Goal: Transaction & Acquisition: Obtain resource

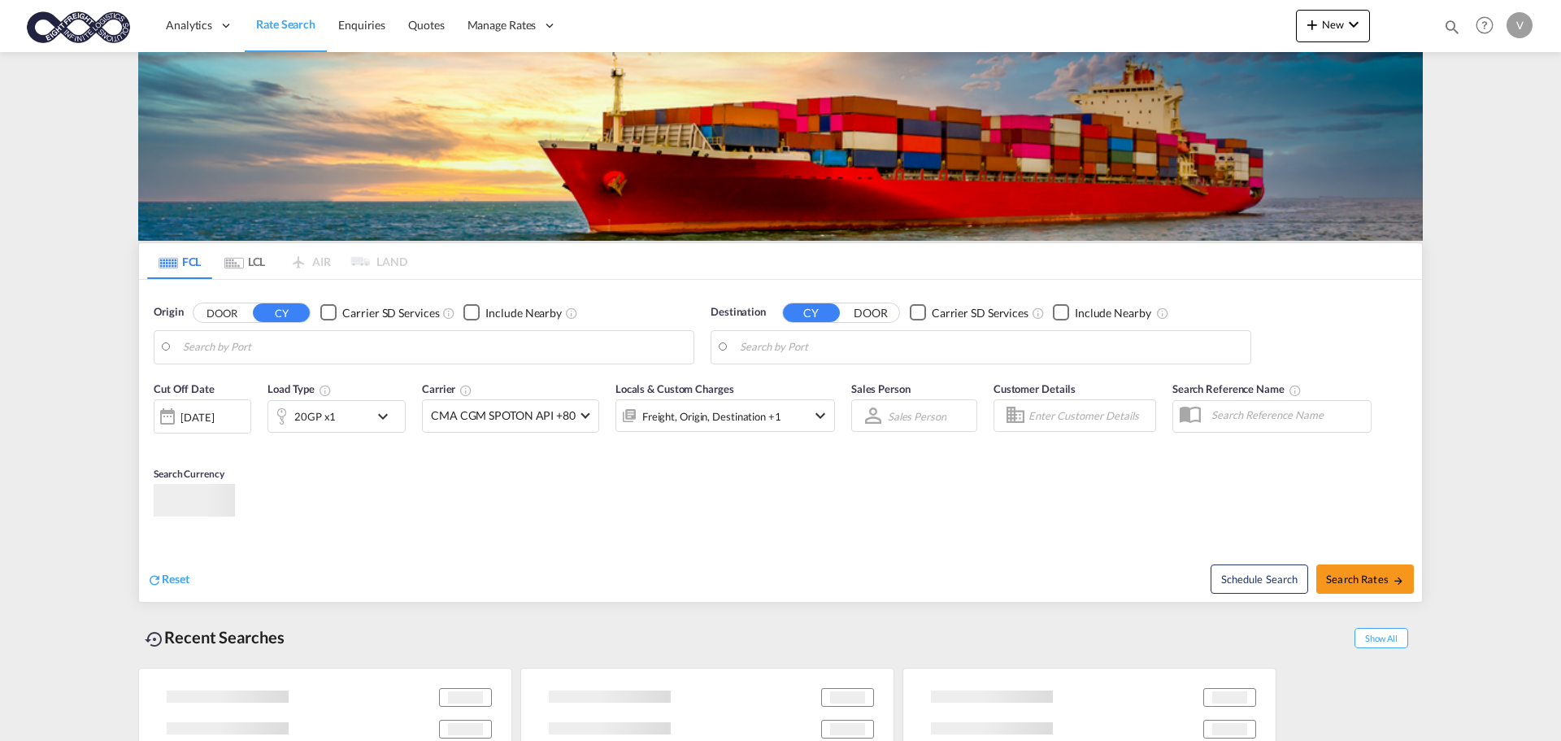
type input "[GEOGRAPHIC_DATA], [GEOGRAPHIC_DATA]"
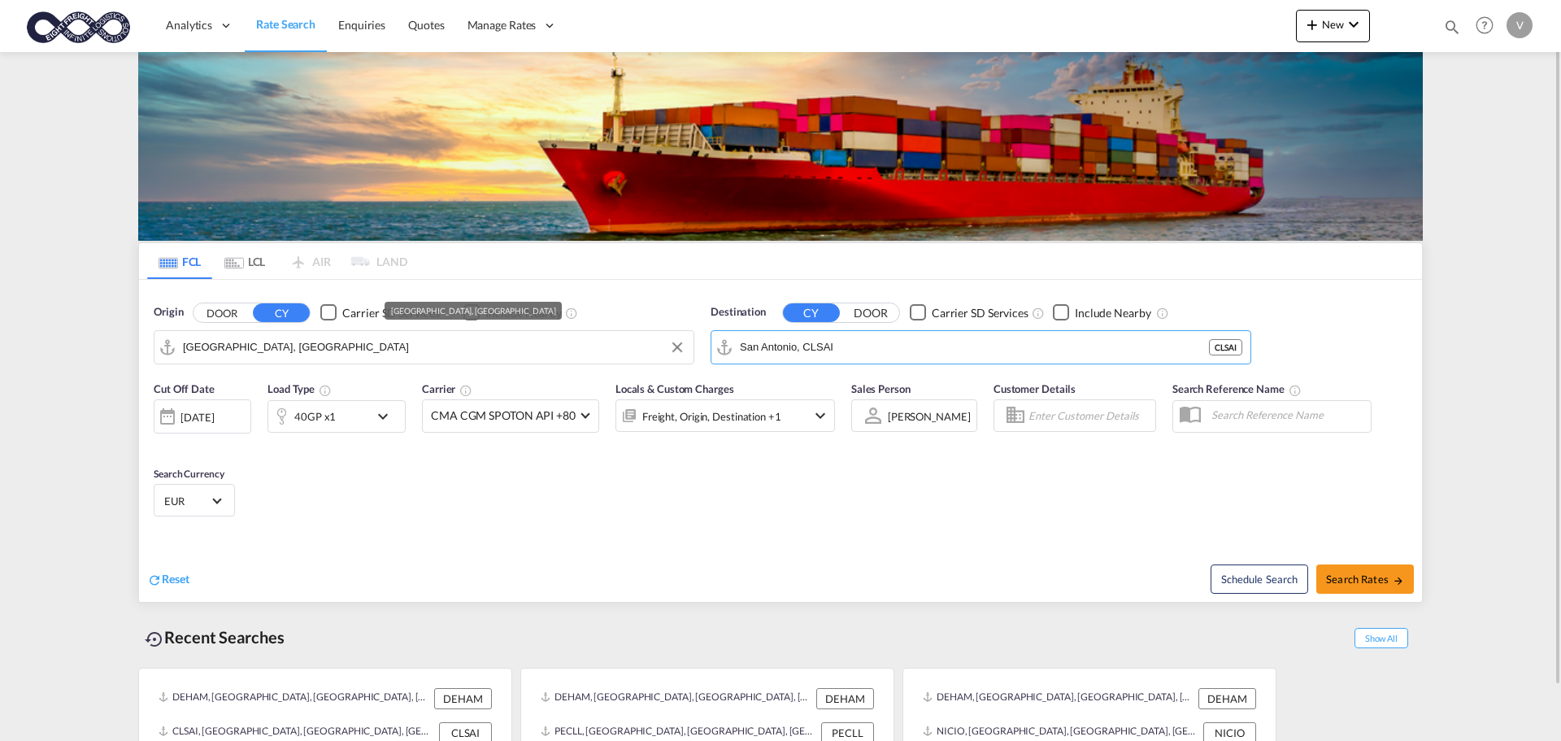
drag, startPoint x: 894, startPoint y: 344, endPoint x: 681, endPoint y: 350, distance: 213.9
click at [681, 350] on div "Origin DOOR CY Carrier SD Services Include Nearby [GEOGRAPHIC_DATA], DEHAM Dest…" at bounding box center [780, 326] width 1283 height 93
drag, startPoint x: 877, startPoint y: 346, endPoint x: 632, endPoint y: 332, distance: 245.1
click at [632, 332] on div "Origin DOOR CY Carrier SD Services Include Nearby [GEOGRAPHIC_DATA], DEHAM DEHA…" at bounding box center [780, 326] width 1283 height 93
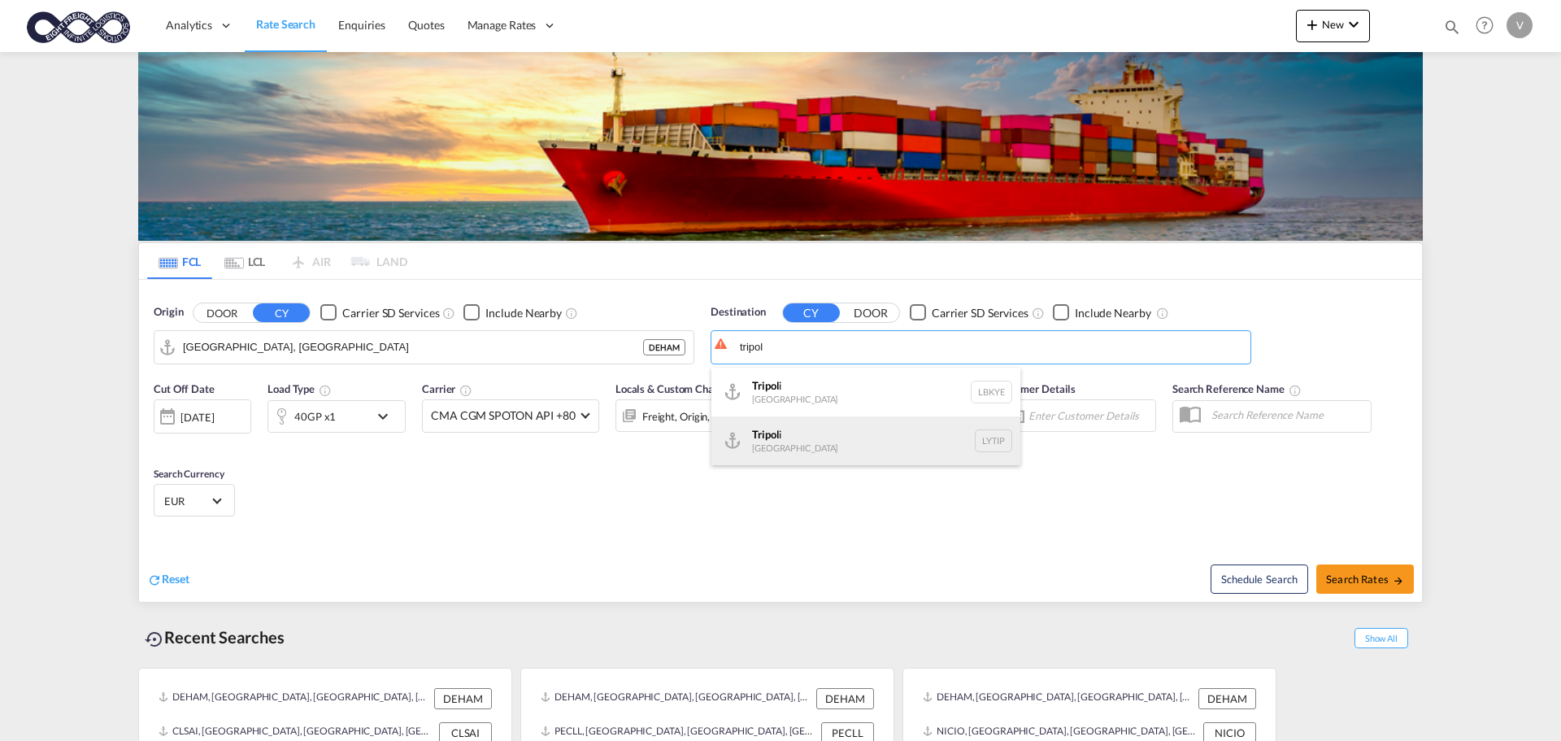
click at [753, 437] on div "Tripol i [GEOGRAPHIC_DATA] LYTIP" at bounding box center [865, 440] width 309 height 49
type input "[GEOGRAPHIC_DATA], [GEOGRAPHIC_DATA]"
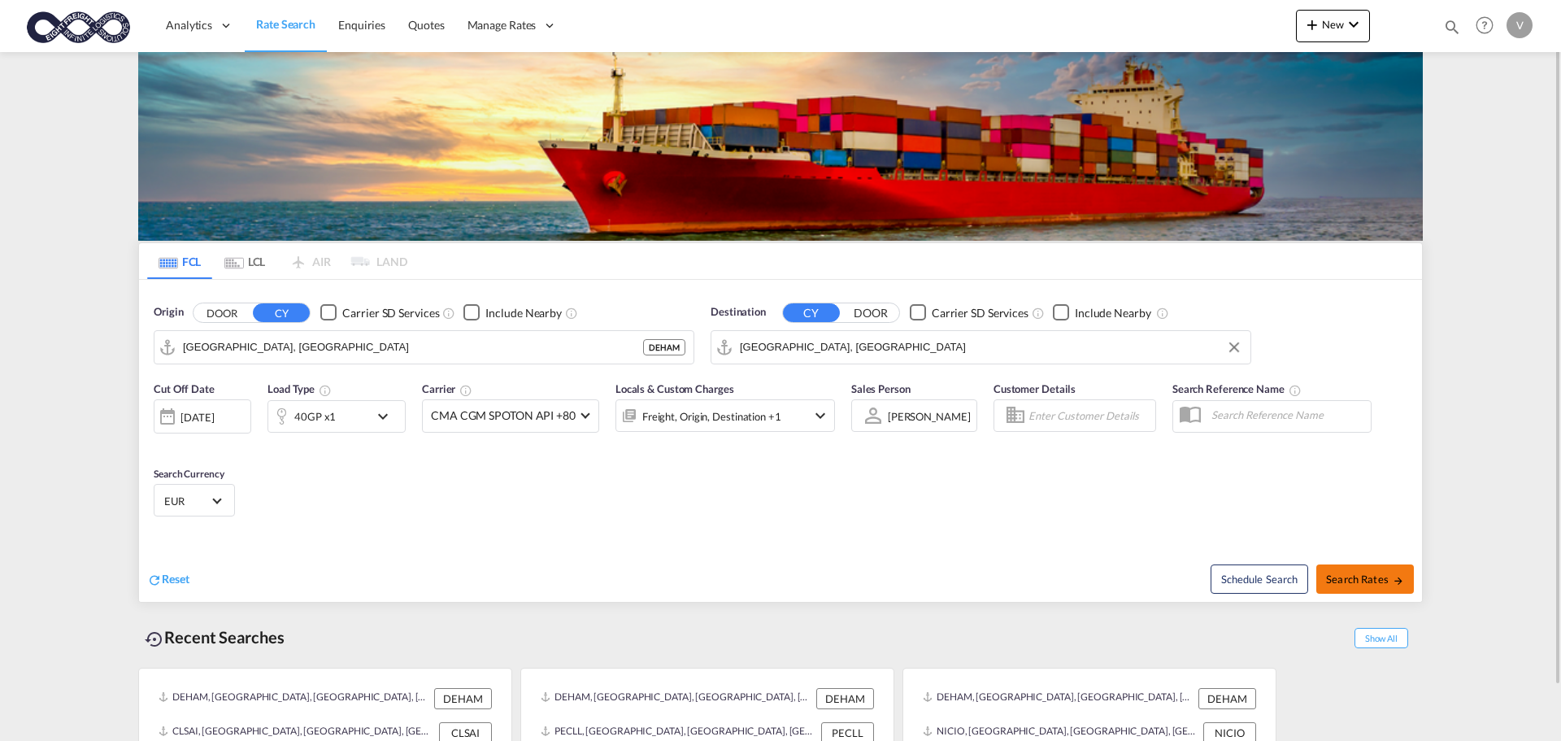
click at [1361, 572] on span "Search Rates" at bounding box center [1365, 578] width 78 height 13
type input "DEHAM to LYTIP / [DATE]"
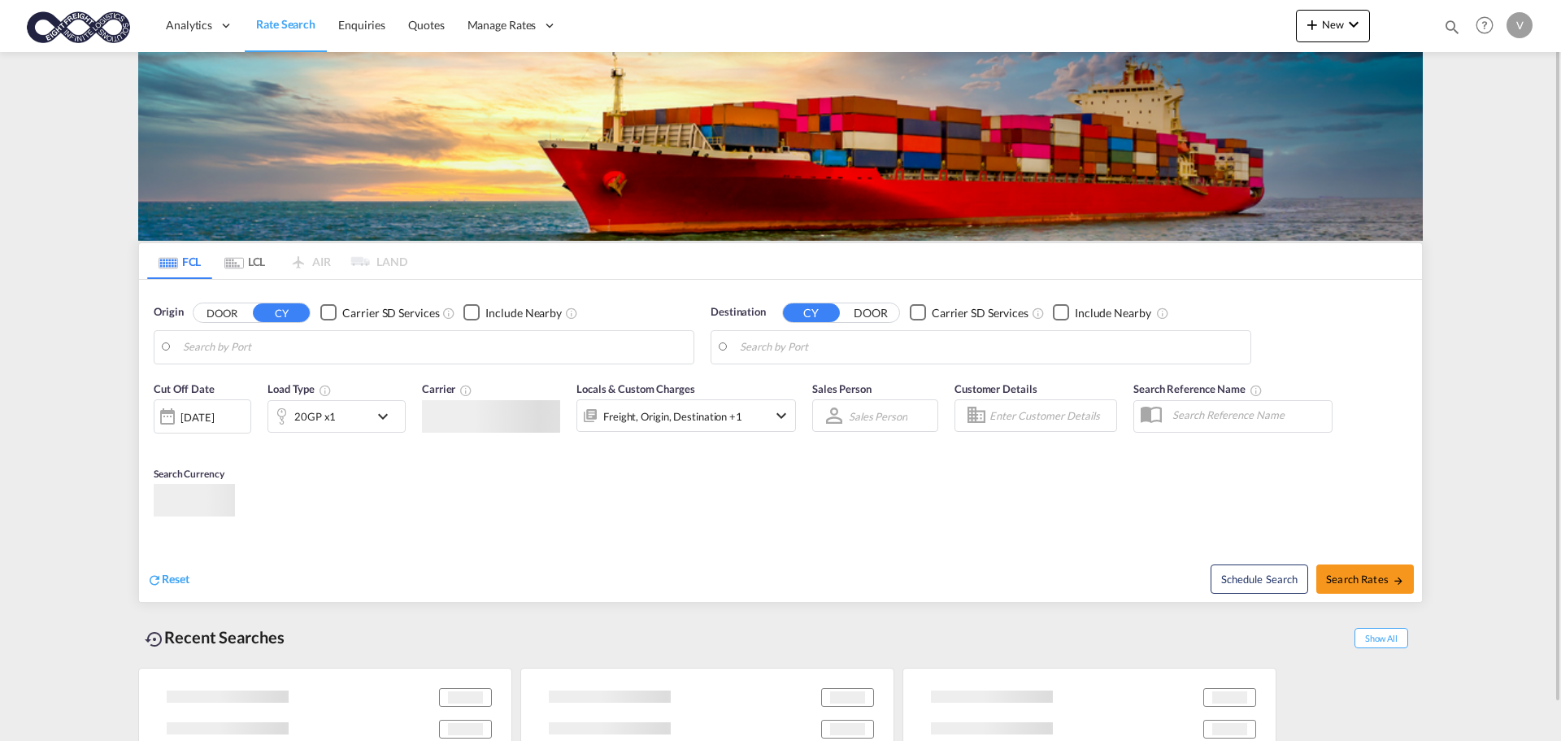
type input "[GEOGRAPHIC_DATA], [GEOGRAPHIC_DATA]"
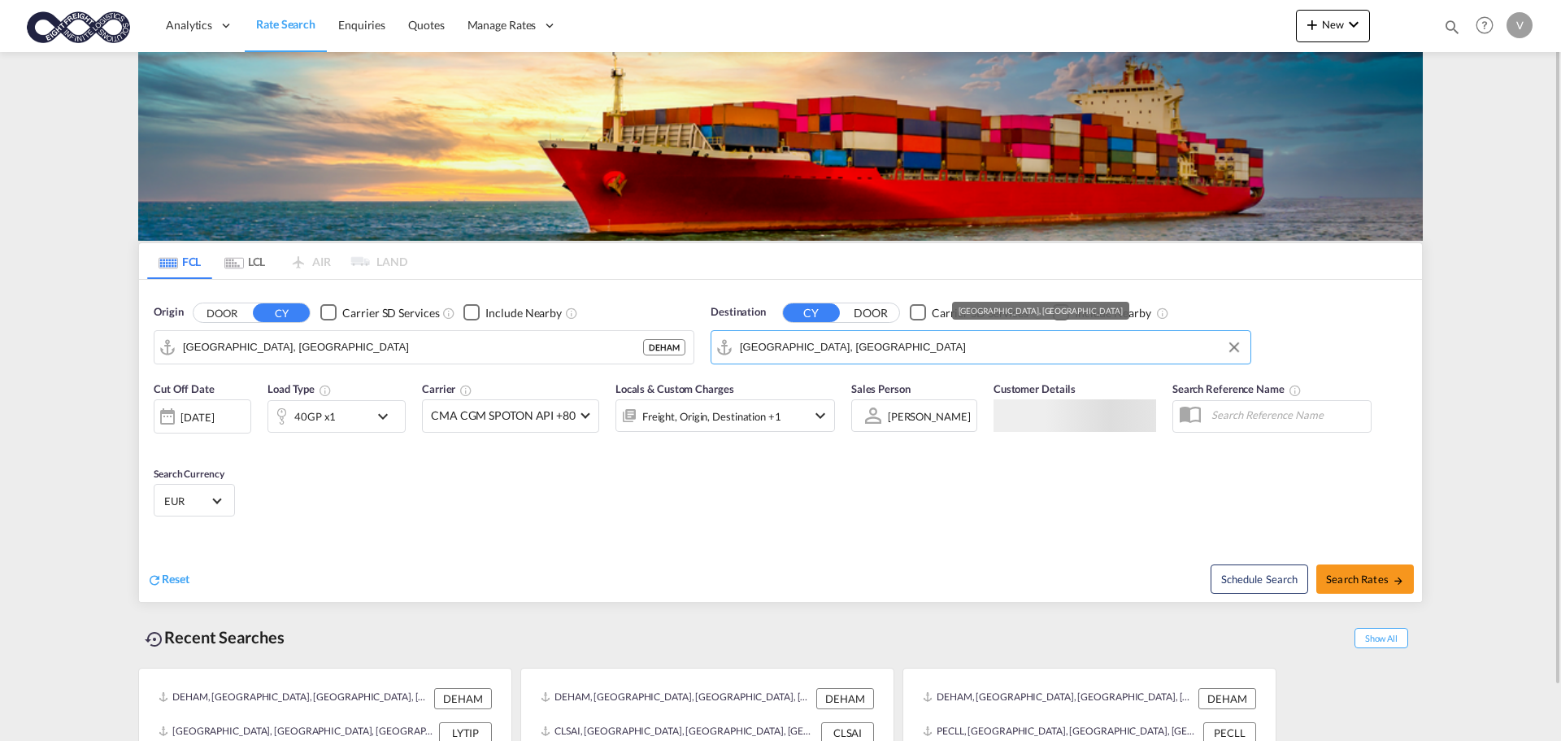
drag, startPoint x: 842, startPoint y: 348, endPoint x: 672, endPoint y: 333, distance: 170.6
click at [672, 333] on div "Origin DOOR CY Carrier SD Services Include Nearby [GEOGRAPHIC_DATA], DEHAM DEHA…" at bounding box center [780, 326] width 1283 height 93
drag, startPoint x: 815, startPoint y: 346, endPoint x: 719, endPoint y: 337, distance: 96.3
click at [721, 337] on md-input-container "[GEOGRAPHIC_DATA], [GEOGRAPHIC_DATA]" at bounding box center [980, 347] width 539 height 33
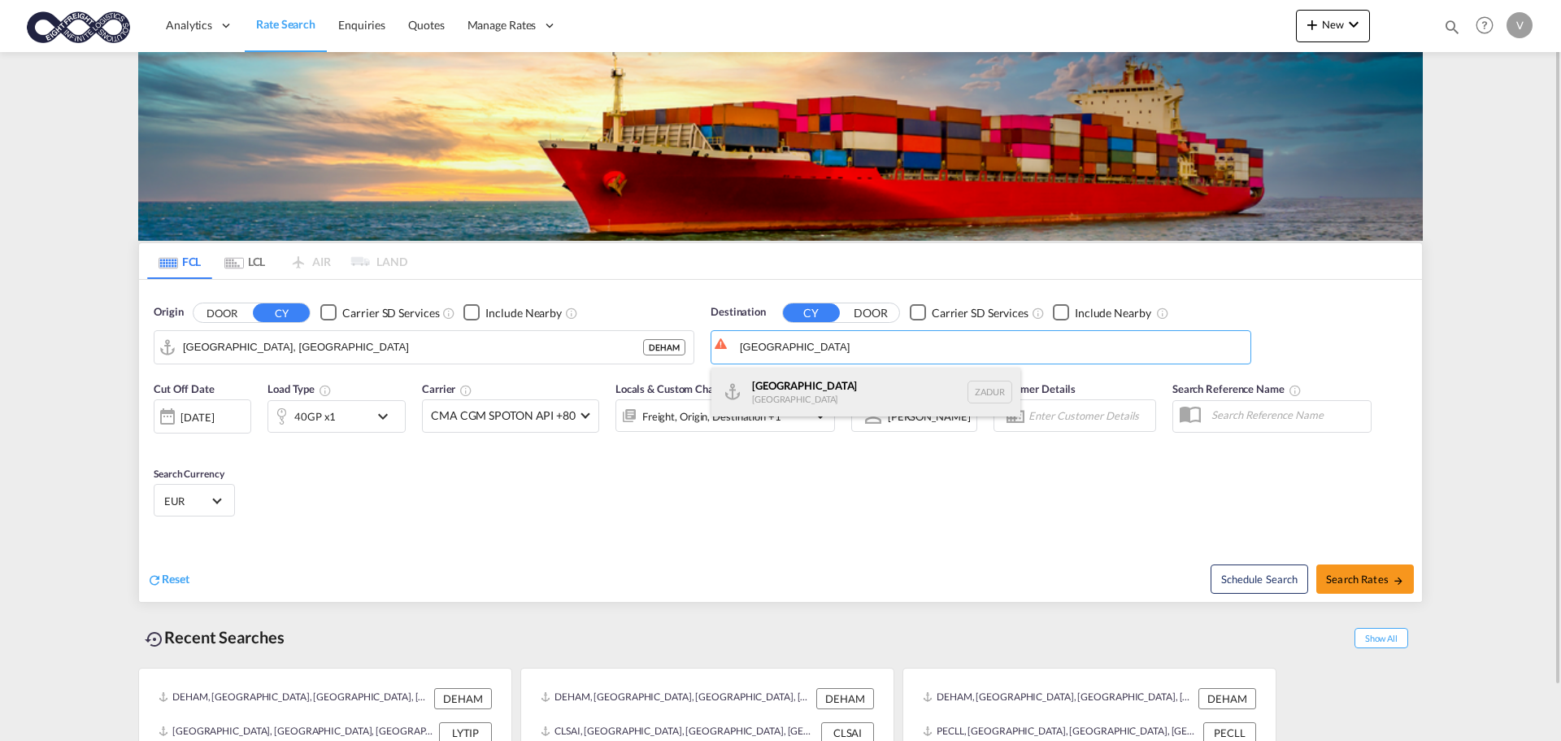
click at [784, 397] on div "Durban South Africa ZADUR" at bounding box center [865, 392] width 309 height 49
type input "Durban, ZADUR"
click at [1352, 578] on span "Search Rates" at bounding box center [1365, 578] width 78 height 13
type input "DEHAM to ZADUR / 15 Aug 2025"
